Goal: Communication & Community: Share content

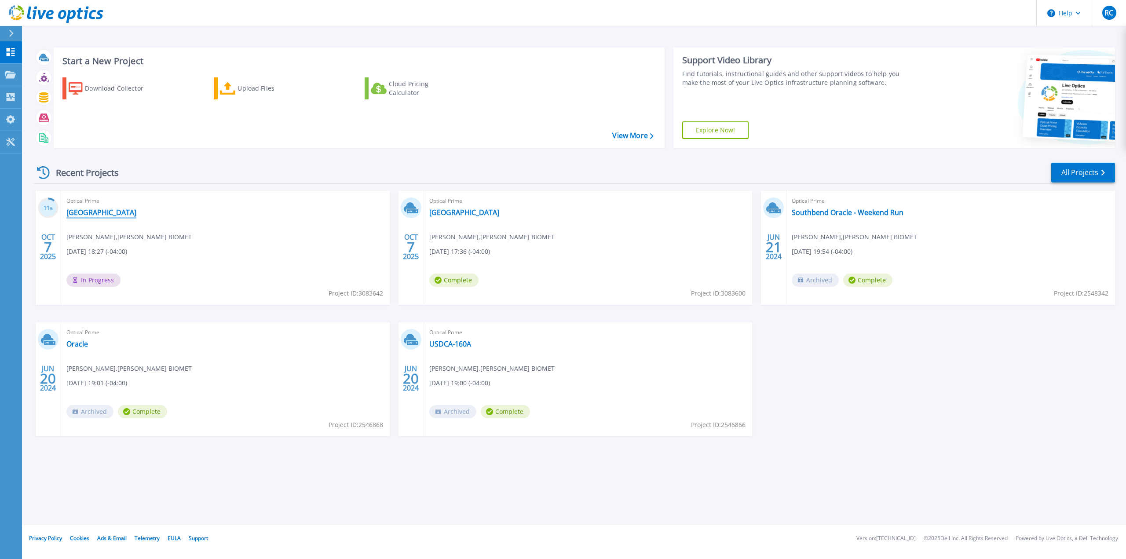
drag, startPoint x: 79, startPoint y: 212, endPoint x: 92, endPoint y: 213, distance: 13.6
click at [79, 212] on link "[GEOGRAPHIC_DATA]" at bounding box center [101, 212] width 70 height 9
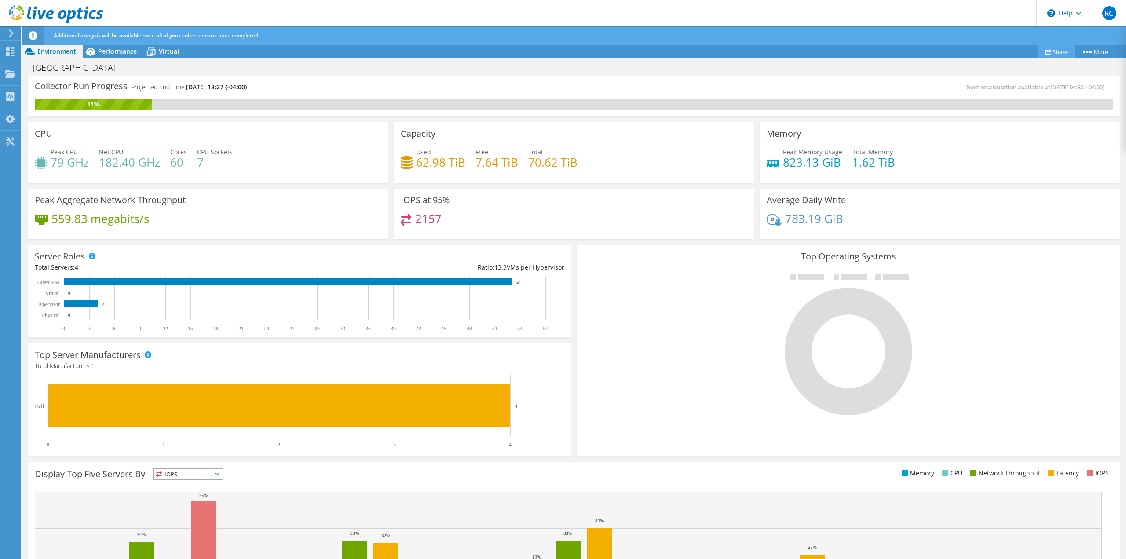
click at [1057, 47] on link "Share" at bounding box center [1056, 52] width 37 height 14
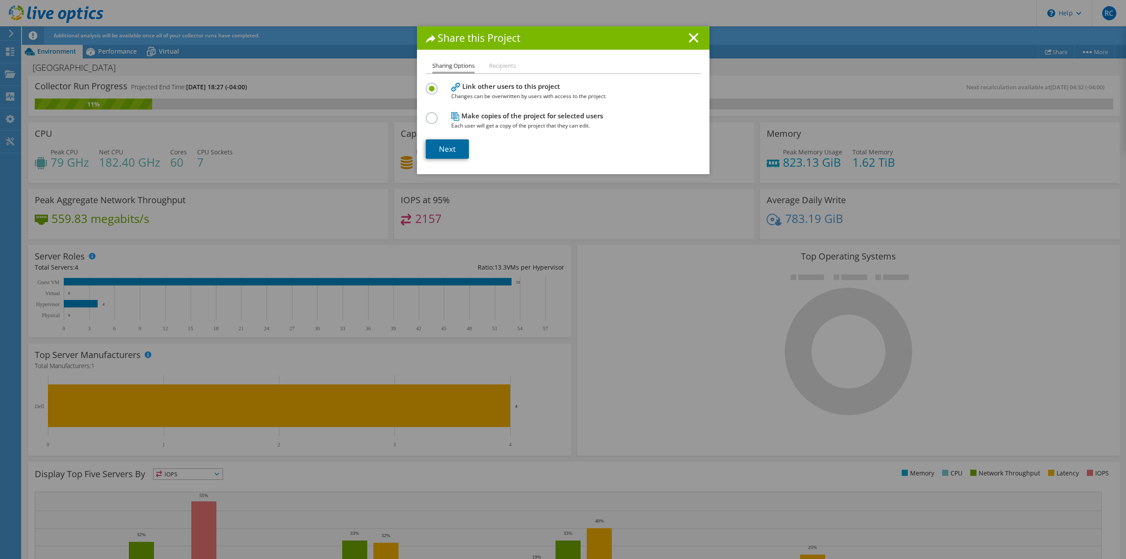
click at [449, 147] on link "Next" at bounding box center [447, 148] width 43 height 19
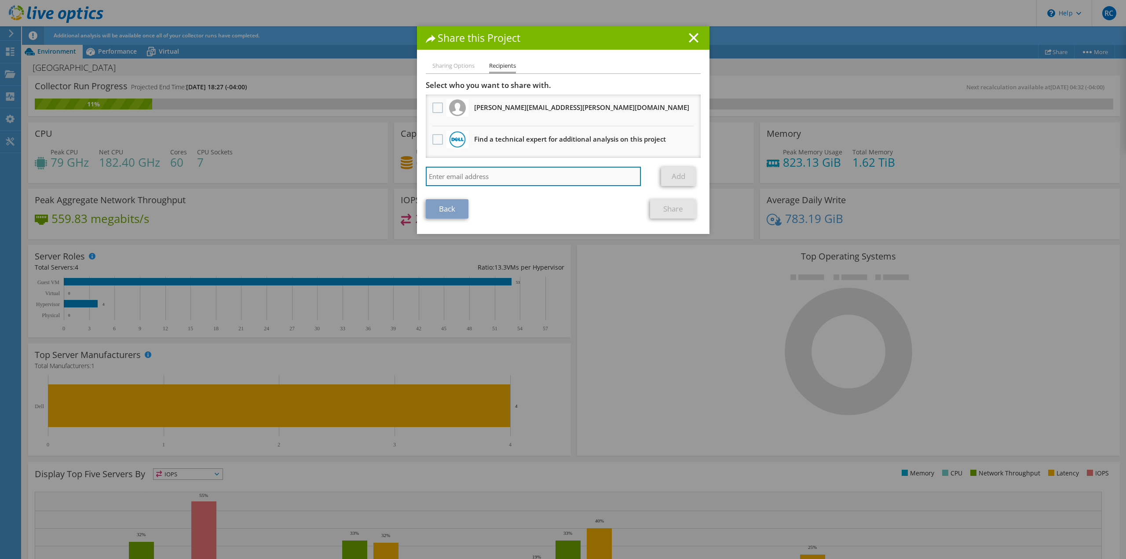
click at [475, 174] on input "search" at bounding box center [534, 176] width 216 height 19
click at [475, 174] on input "budi.go" at bounding box center [534, 176] width 216 height 19
type input "[EMAIL_ADDRESS][DOMAIN_NAME]"
click at [670, 172] on link "Add" at bounding box center [678, 176] width 35 height 19
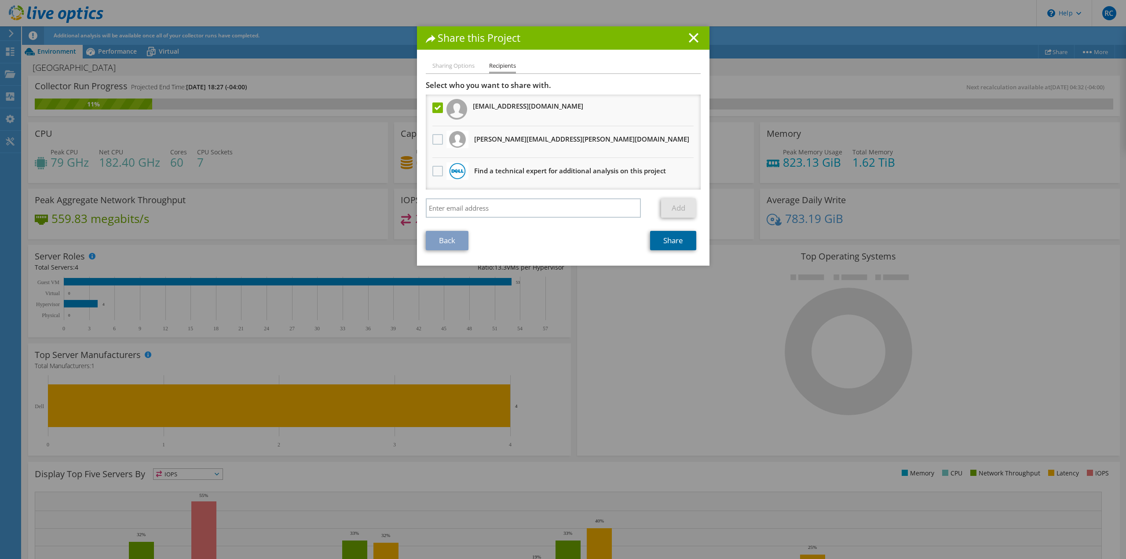
click at [675, 248] on link "Share" at bounding box center [673, 240] width 46 height 19
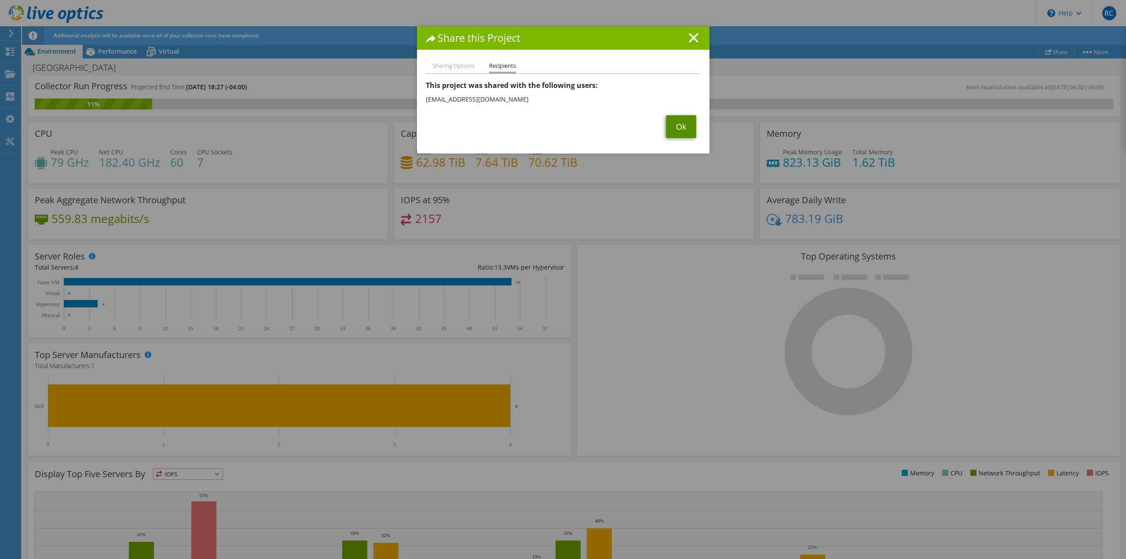
click at [688, 132] on link "Ok" at bounding box center [681, 126] width 30 height 23
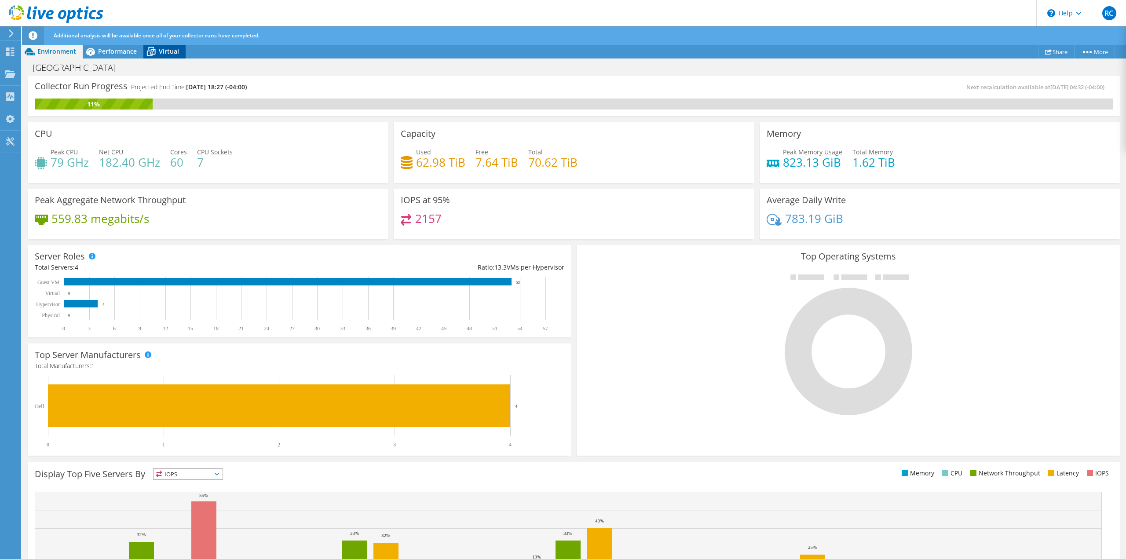
click at [159, 47] on span "Virtual" at bounding box center [169, 51] width 20 height 8
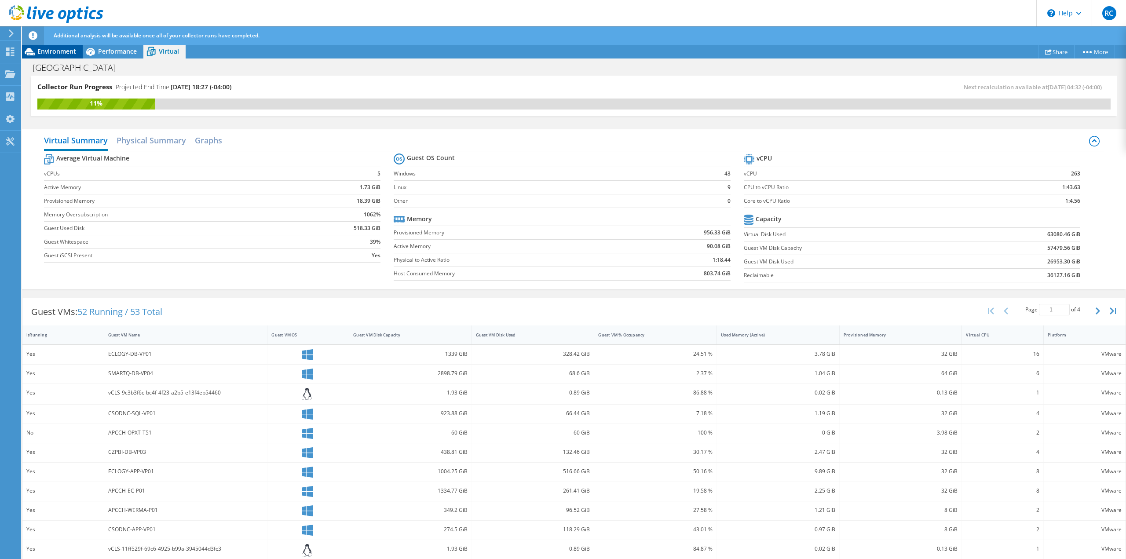
click at [39, 47] on span "Environment" at bounding box center [56, 51] width 39 height 8
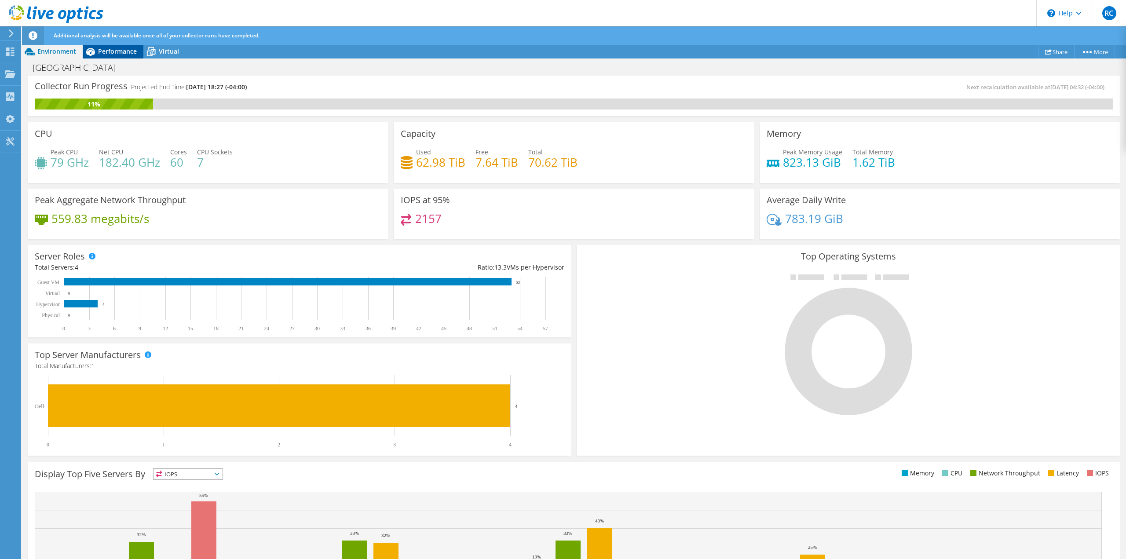
click at [107, 50] on span "Performance" at bounding box center [117, 51] width 39 height 8
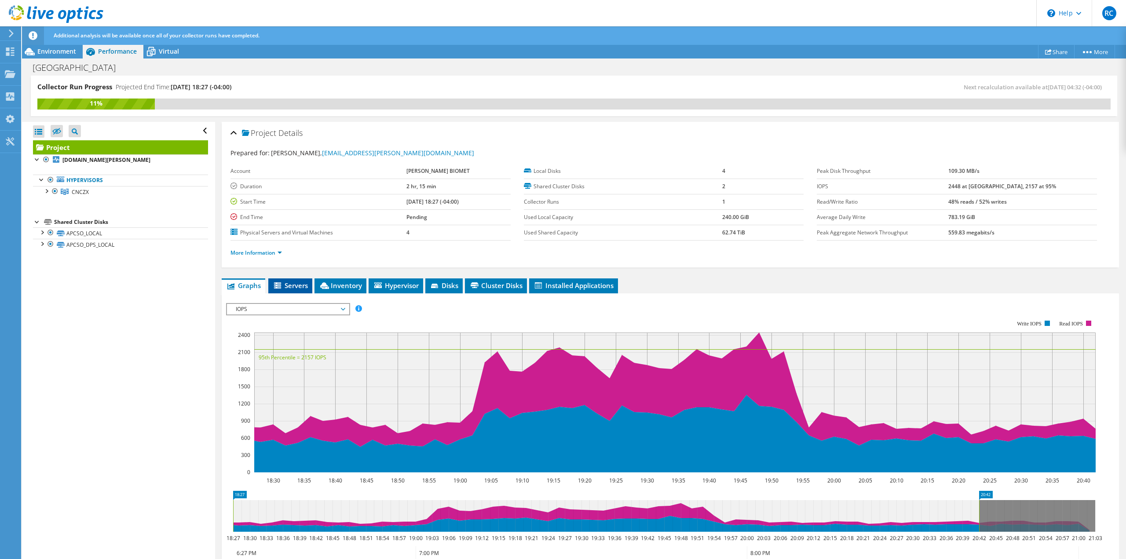
click at [294, 282] on span "Servers" at bounding box center [290, 285] width 35 height 9
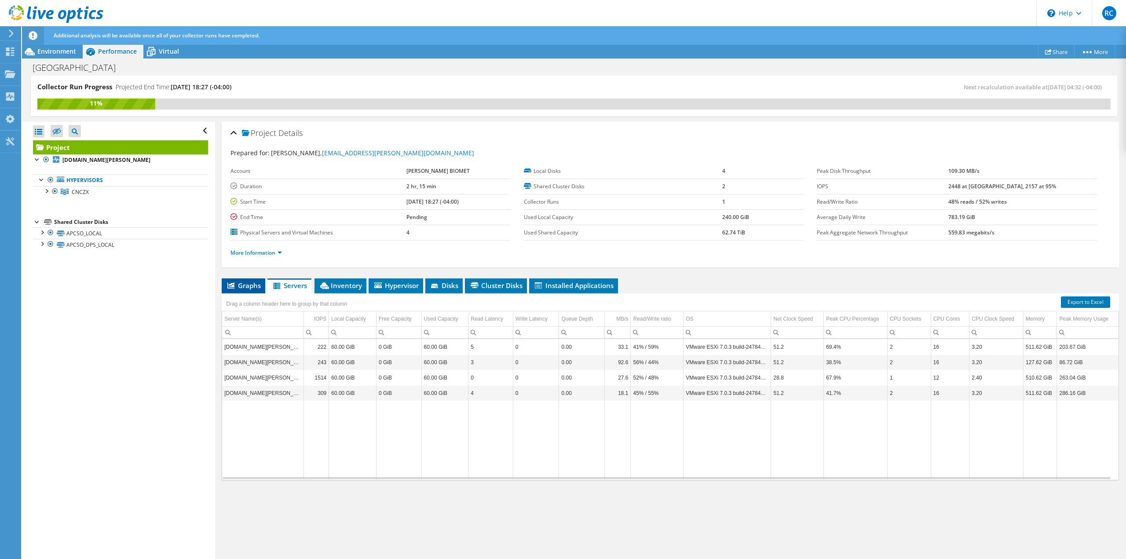
click at [243, 285] on span "Graphs" at bounding box center [243, 285] width 35 height 9
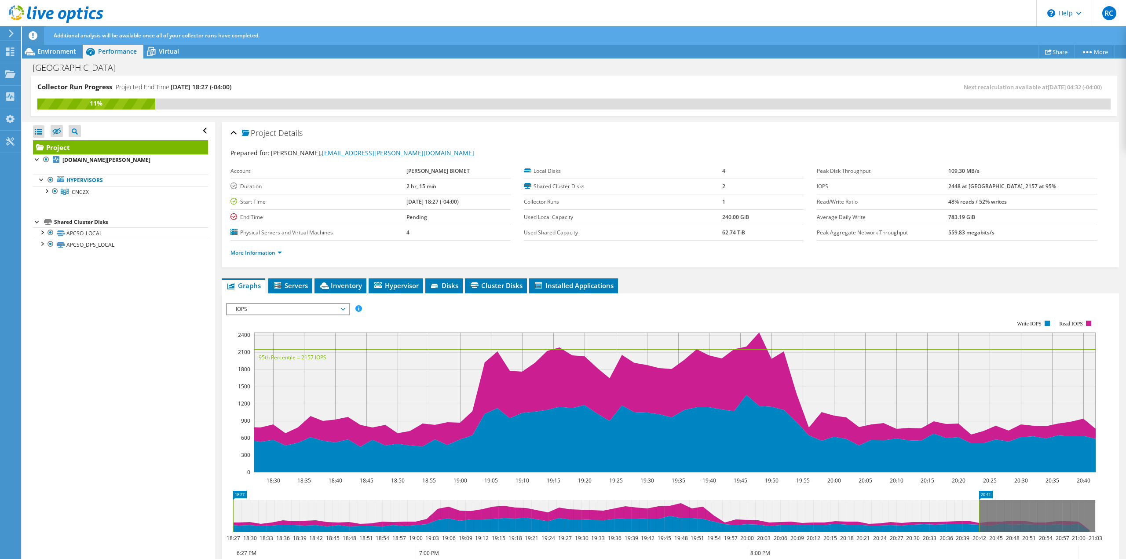
click at [322, 310] on span "IOPS" at bounding box center [287, 309] width 113 height 11
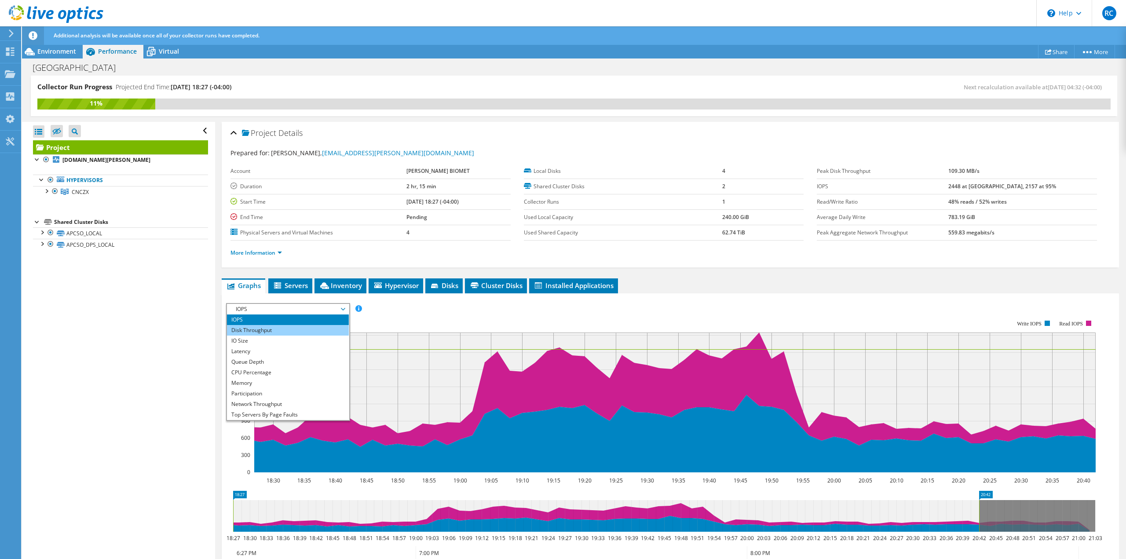
click at [303, 329] on li "Disk Throughput" at bounding box center [288, 330] width 122 height 11
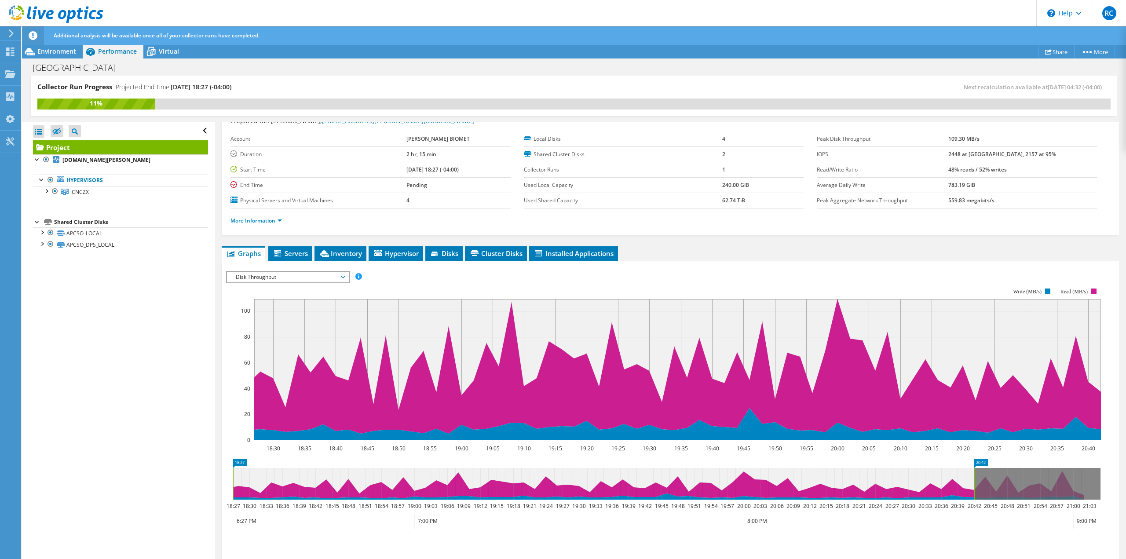
scroll to position [44, 0]
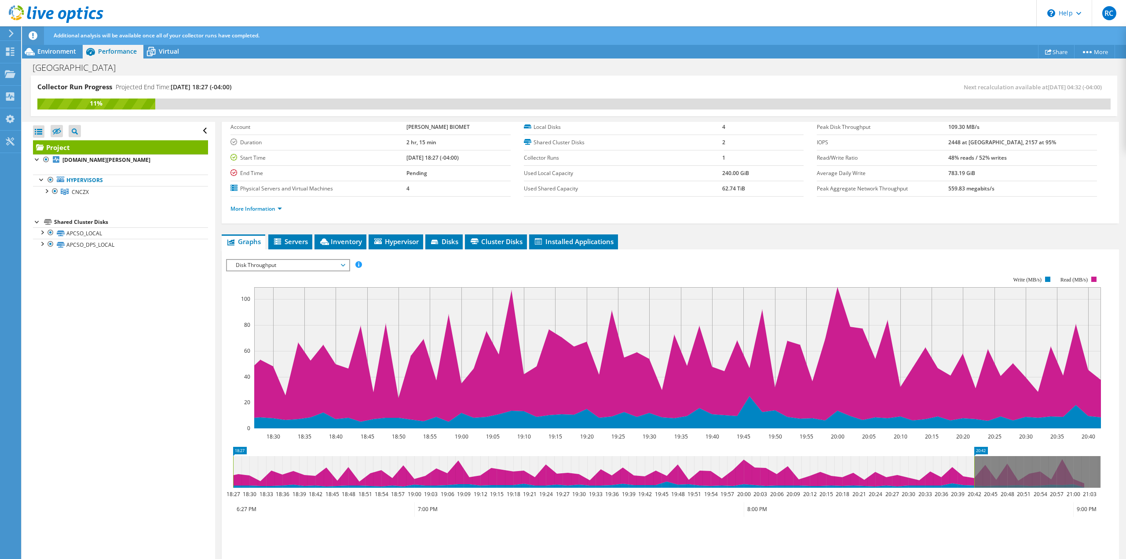
click at [322, 260] on span "Disk Throughput" at bounding box center [287, 265] width 113 height 11
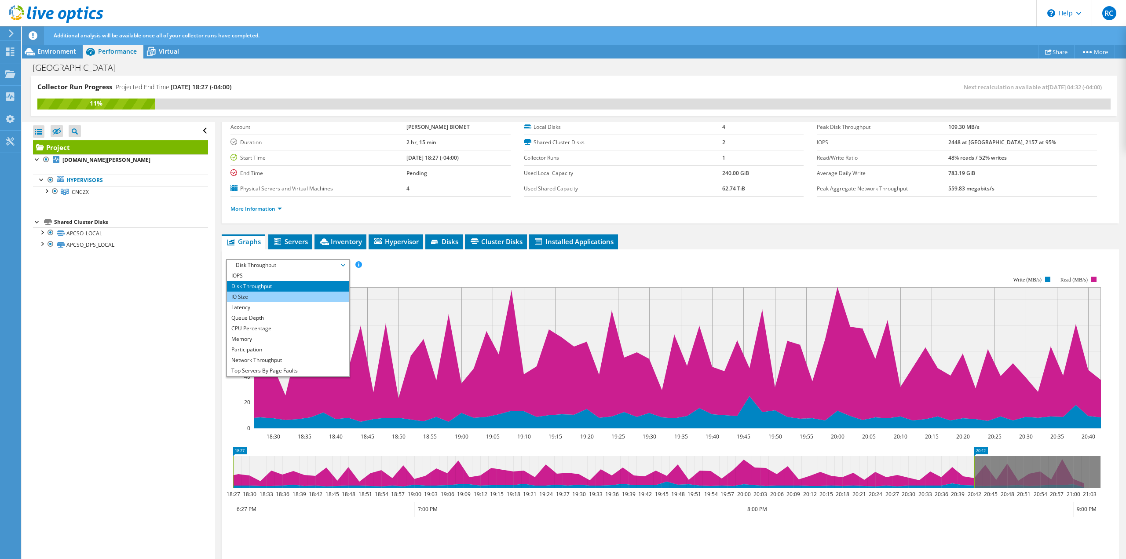
click at [300, 300] on li "IO Size" at bounding box center [288, 297] width 122 height 11
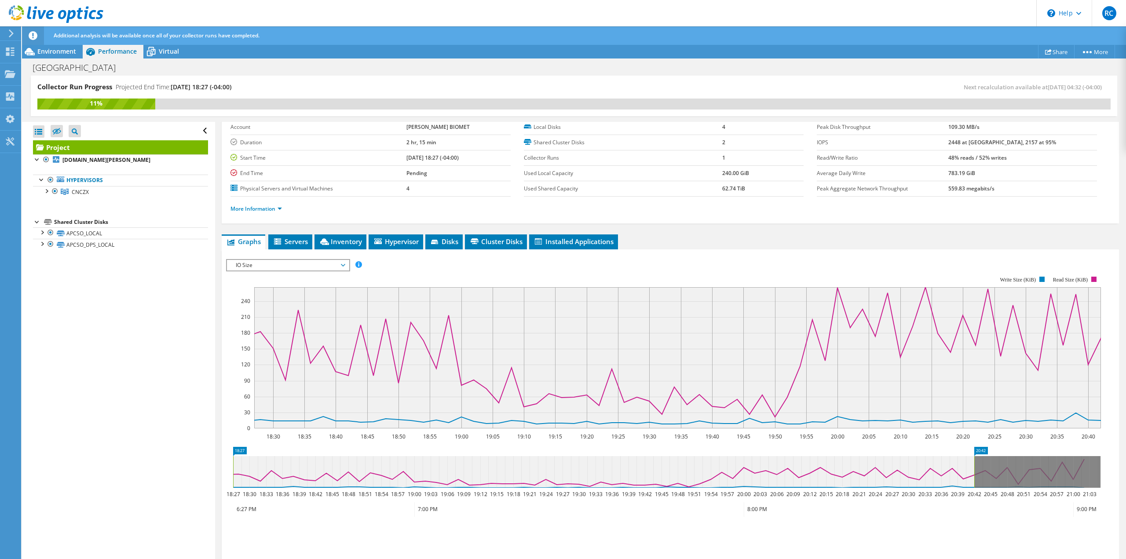
click at [321, 269] on span "IO Size" at bounding box center [287, 265] width 113 height 11
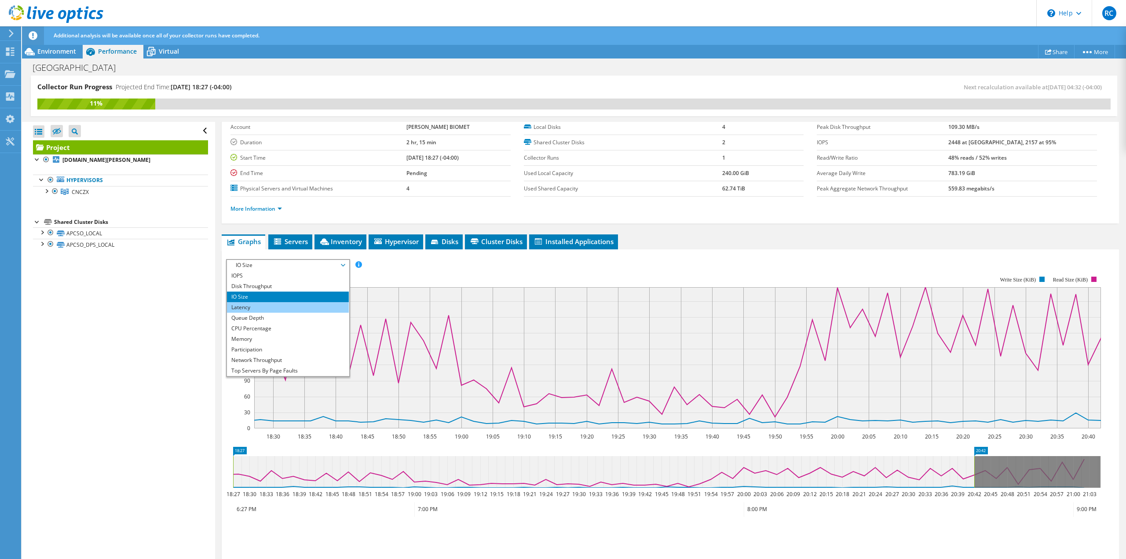
click at [296, 309] on li "Latency" at bounding box center [288, 307] width 122 height 11
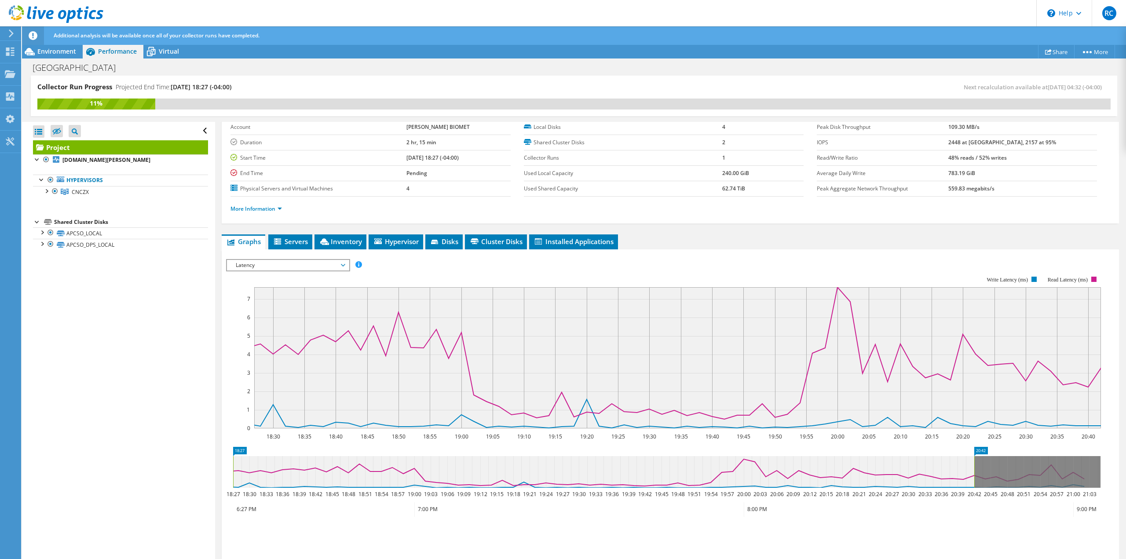
click at [306, 264] on span "Latency" at bounding box center [287, 265] width 113 height 11
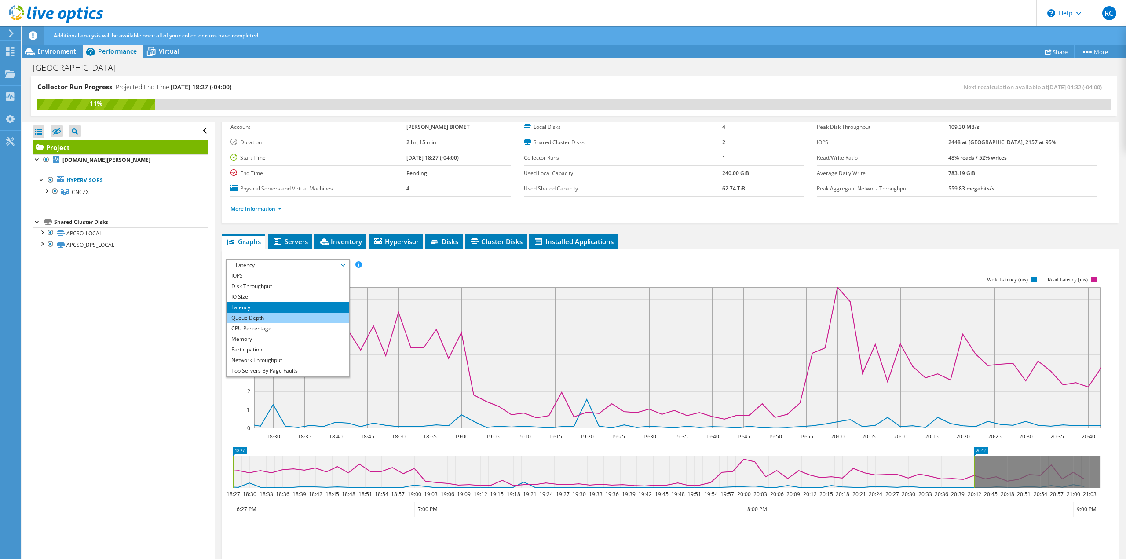
click at [300, 317] on li "Queue Depth" at bounding box center [288, 318] width 122 height 11
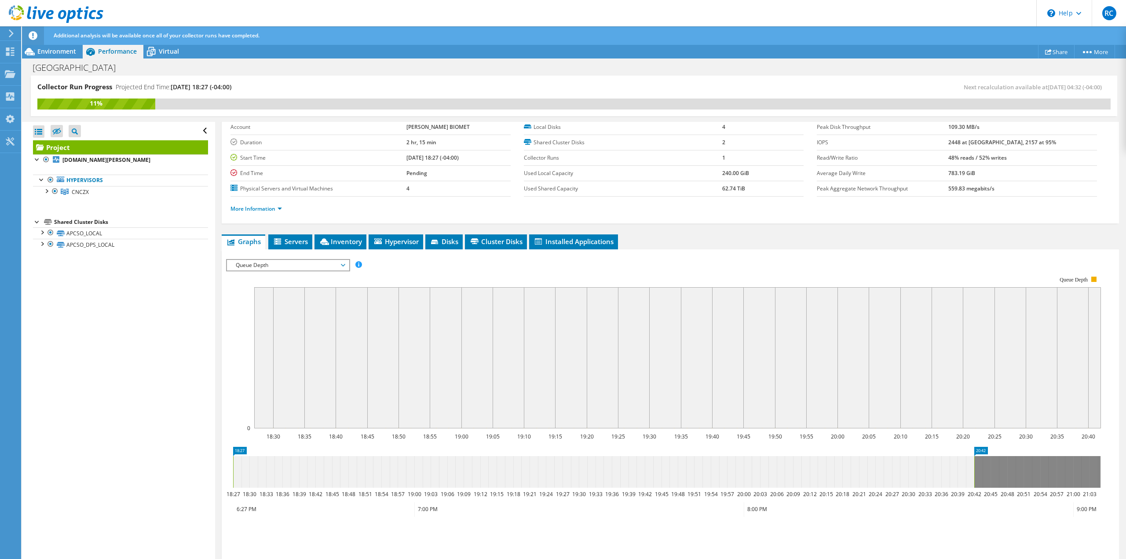
click at [284, 260] on span "Queue Depth" at bounding box center [287, 265] width 113 height 11
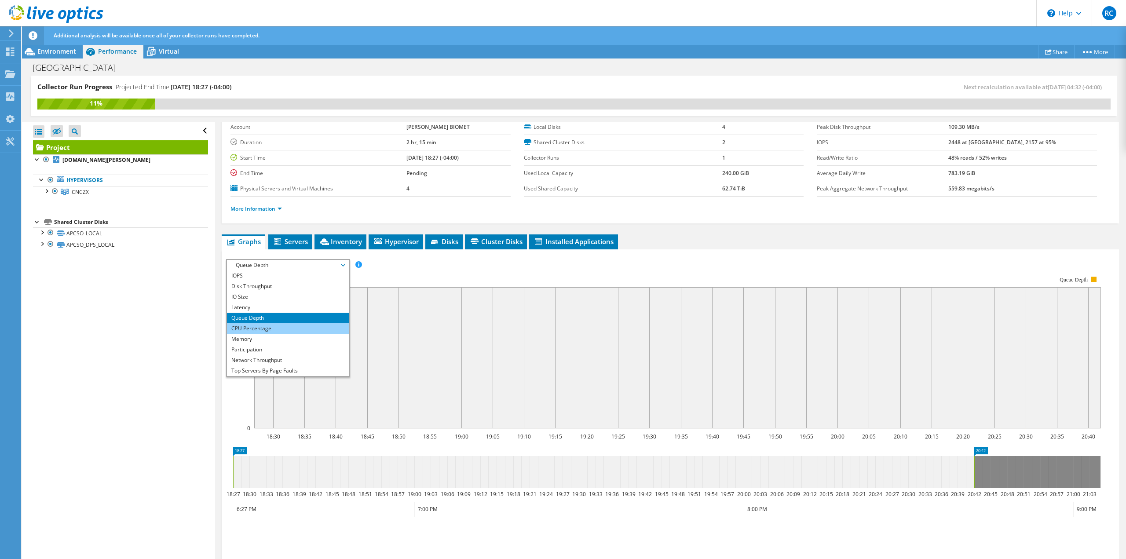
click at [276, 325] on li "CPU Percentage" at bounding box center [288, 328] width 122 height 11
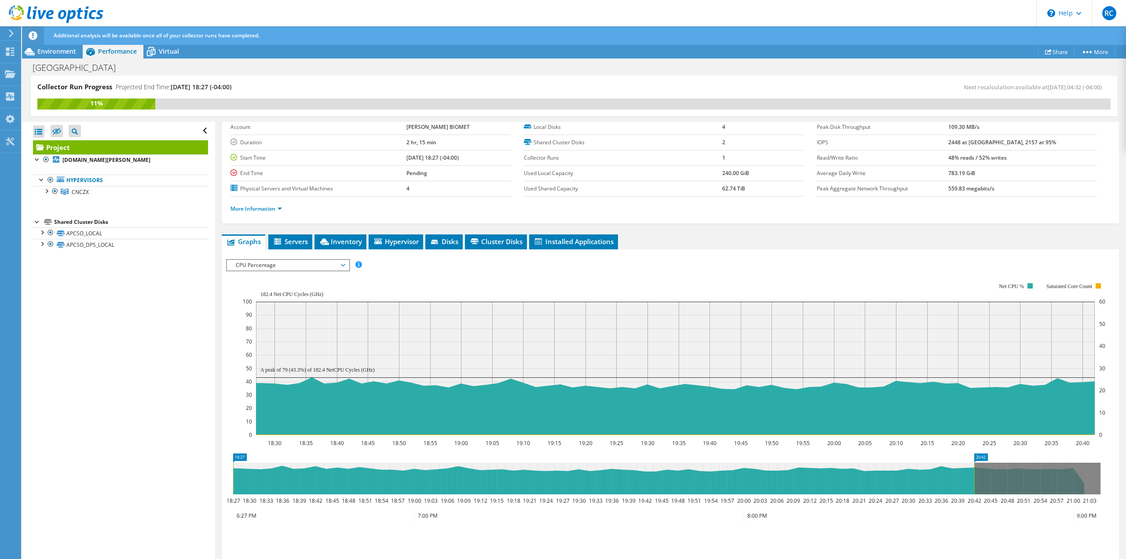
click at [279, 264] on span "CPU Percentage" at bounding box center [287, 265] width 113 height 11
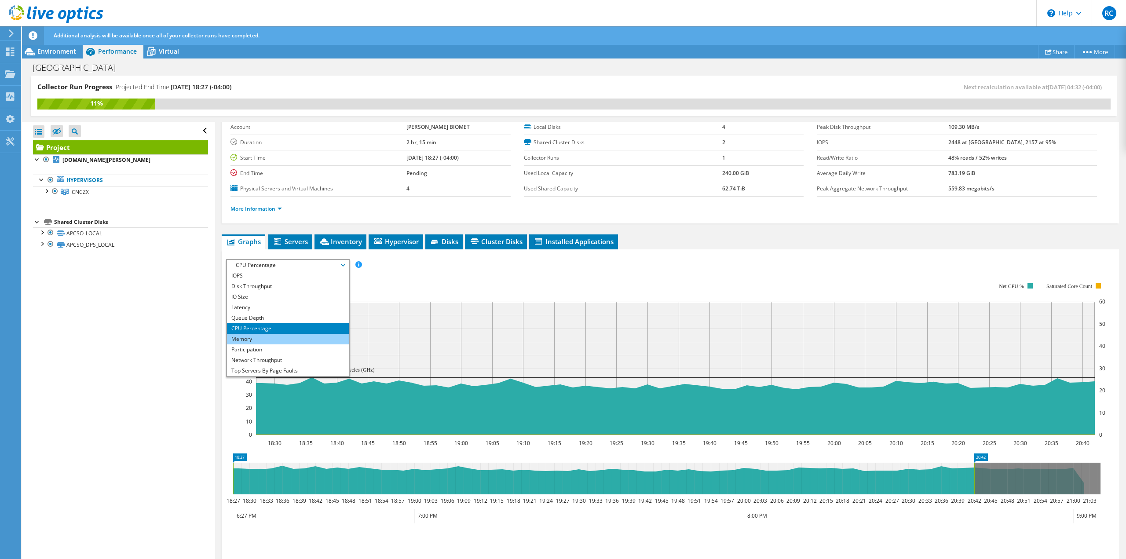
click at [271, 336] on li "Memory" at bounding box center [288, 339] width 122 height 11
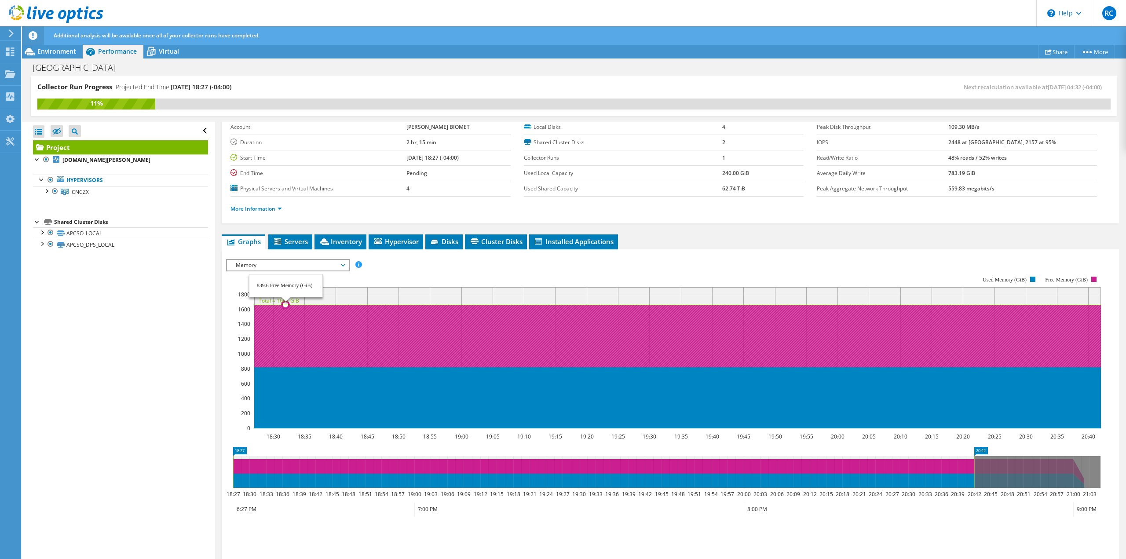
click at [288, 267] on span "Memory" at bounding box center [287, 265] width 113 height 11
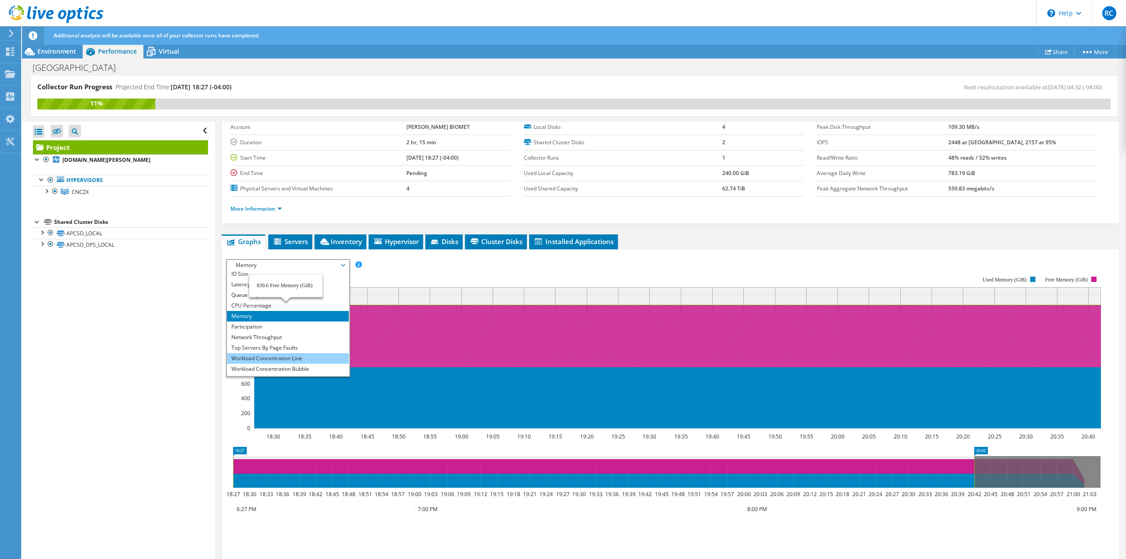
scroll to position [32, 0]
click at [265, 369] on li "All" at bounding box center [288, 370] width 122 height 11
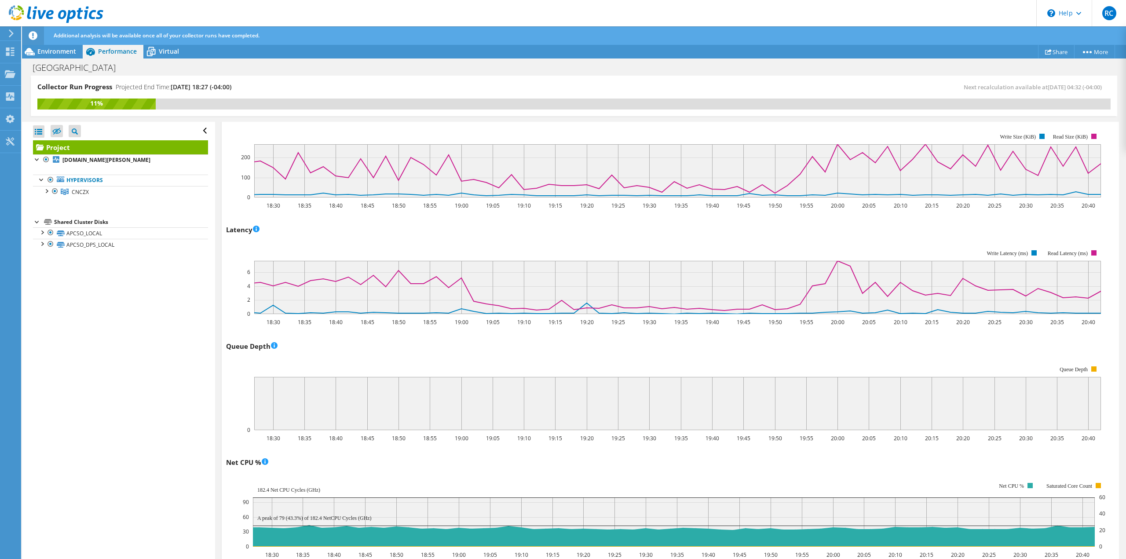
scroll to position [438, 0]
click at [45, 193] on div at bounding box center [46, 190] width 9 height 9
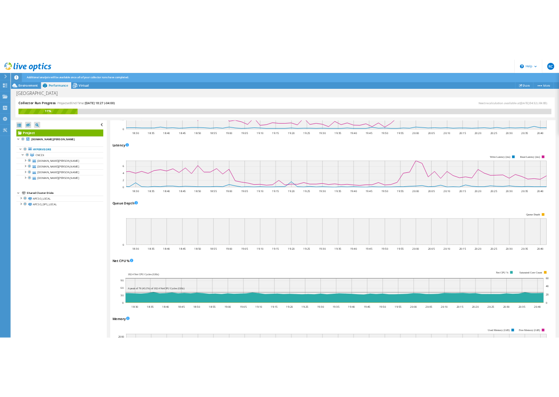
scroll to position [277, 0]
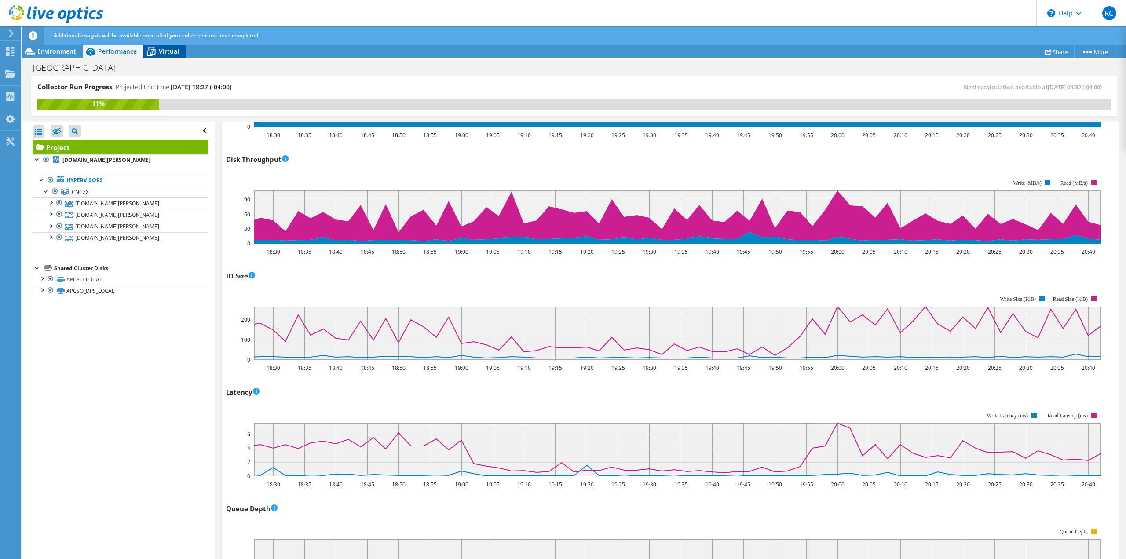
click at [170, 52] on span "Virtual" at bounding box center [169, 51] width 20 height 8
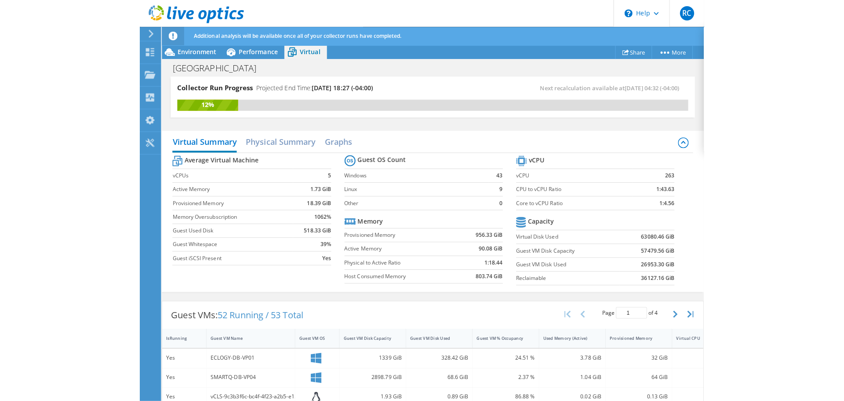
scroll to position [212, 0]
